Goal: Go to known website: Go to known website

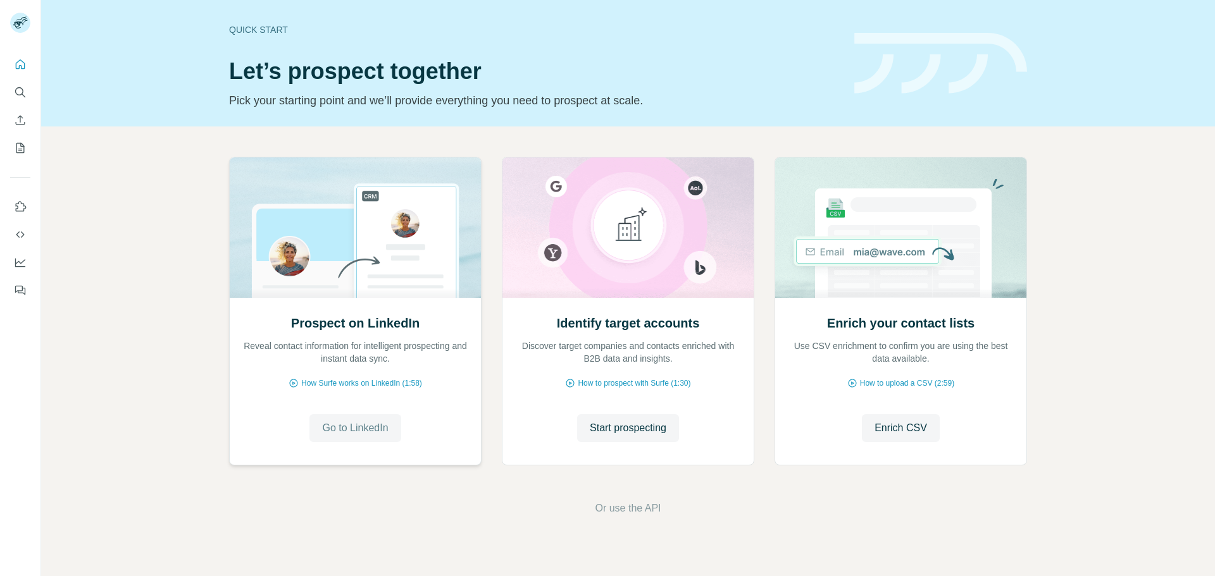
click at [342, 431] on span "Go to LinkedIn" at bounding box center [355, 428] width 66 height 15
click at [352, 426] on span "Go to LinkedIn" at bounding box center [355, 428] width 66 height 15
